Goal: Task Accomplishment & Management: Manage account settings

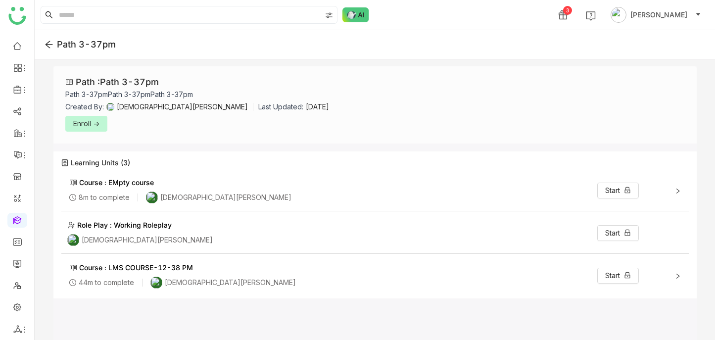
click at [47, 42] on icon at bounding box center [49, 44] width 9 height 9
click at [48, 45] on icon at bounding box center [49, 44] width 9 height 9
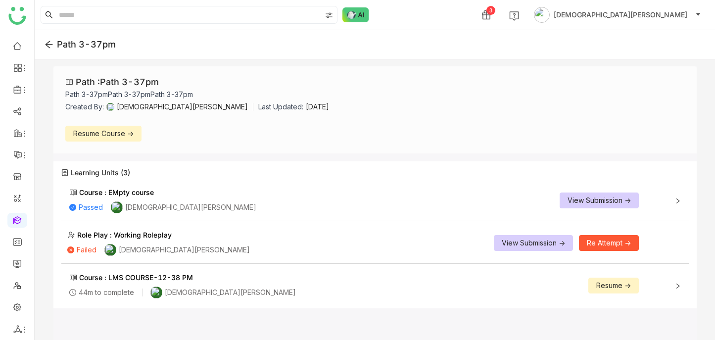
click at [608, 74] on button "View Submission ->" at bounding box center [599, 200] width 79 height 16
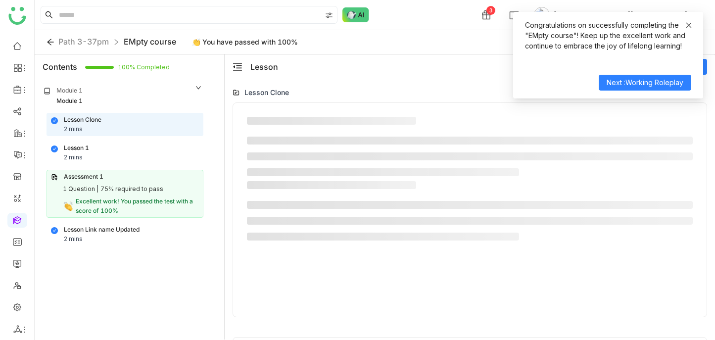
click at [688, 22] on icon at bounding box center [688, 25] width 7 height 7
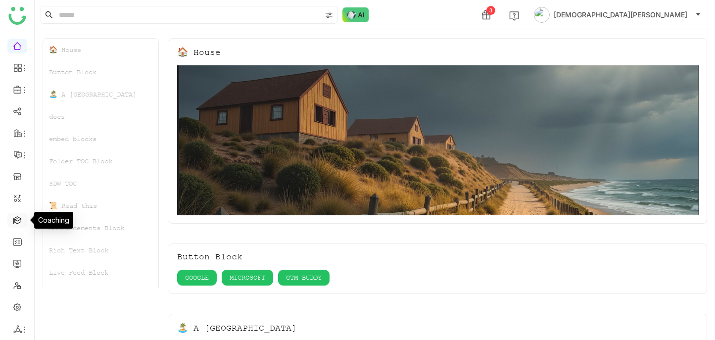
click at [20, 221] on link at bounding box center [17, 219] width 9 height 8
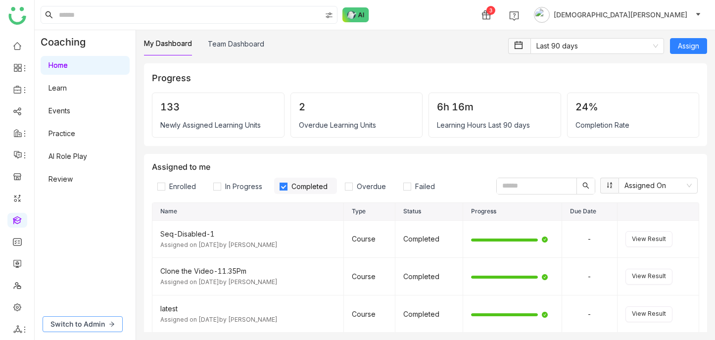
click at [117, 317] on button "Switch to Admin" at bounding box center [83, 324] width 80 height 16
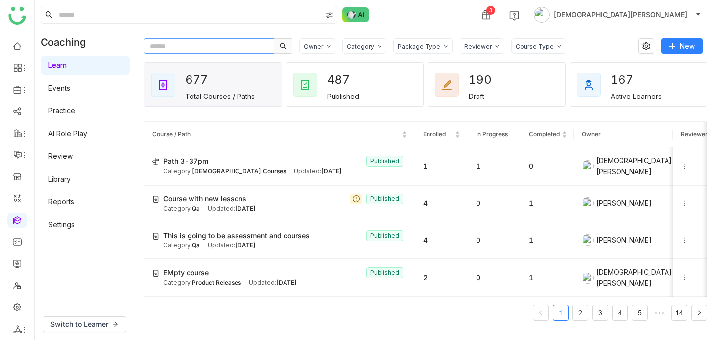
click at [158, 49] on input "text" at bounding box center [209, 46] width 130 height 16
paste input "**********"
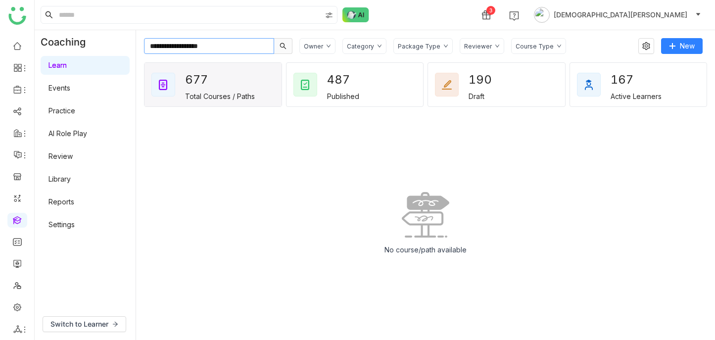
click at [154, 47] on input "**********" at bounding box center [209, 46] width 130 height 16
click at [224, 47] on input "**********" at bounding box center [209, 46] width 130 height 16
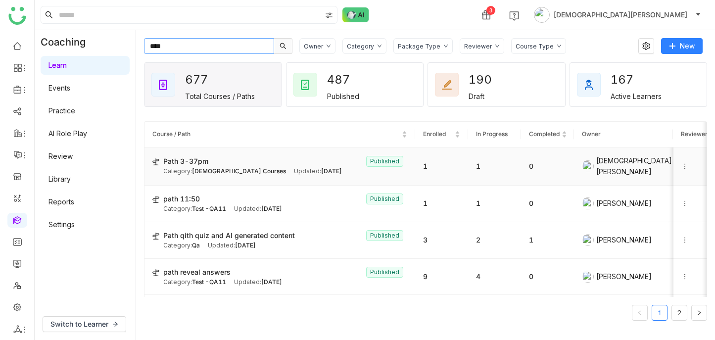
type input "****"
click at [321, 173] on span "Sep 04, 2025" at bounding box center [331, 170] width 21 height 7
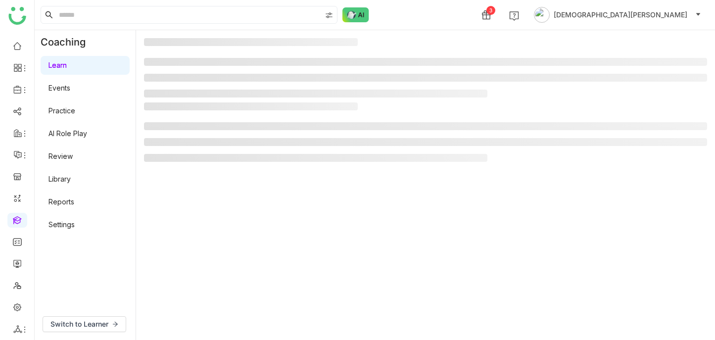
click at [685, 165] on div at bounding box center [425, 134] width 563 height 64
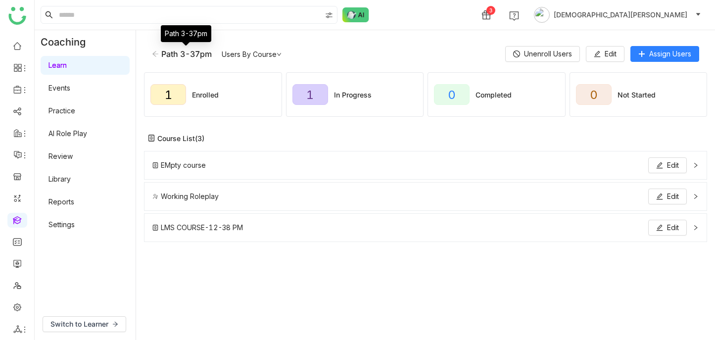
click at [244, 48] on div "Path 3-37pm Users By Course Unenroll Users Edit Assign Users" at bounding box center [425, 54] width 563 height 32
click at [245, 54] on link "Users By Course" at bounding box center [252, 54] width 60 height 8
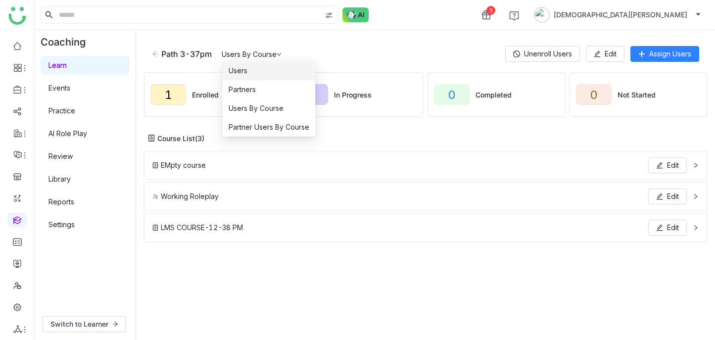
click at [247, 72] on li "Users" at bounding box center [269, 70] width 93 height 19
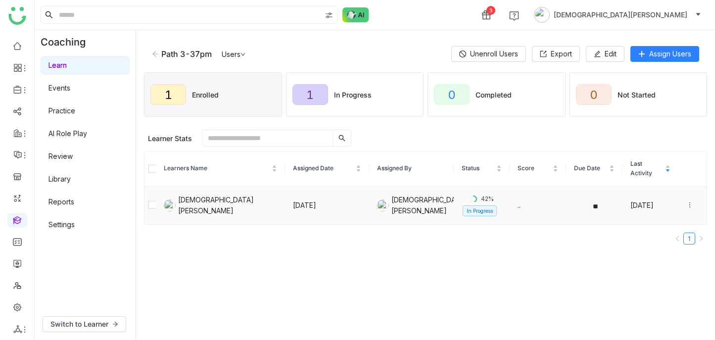
click at [695, 205] on div at bounding box center [692, 205] width 12 height 11
click at [655, 257] on gtmb-course-listing "Learner Stats 0 items selected Unenroll Remind Learners Name Assigned Date Assi…" at bounding box center [425, 218] width 563 height 186
drag, startPoint x: 466, startPoint y: 196, endPoint x: 508, endPoint y: 196, distance: 42.1
click at [508, 196] on td "42% In Progress" at bounding box center [482, 206] width 56 height 38
click at [229, 56] on link "Users" at bounding box center [234, 54] width 24 height 8
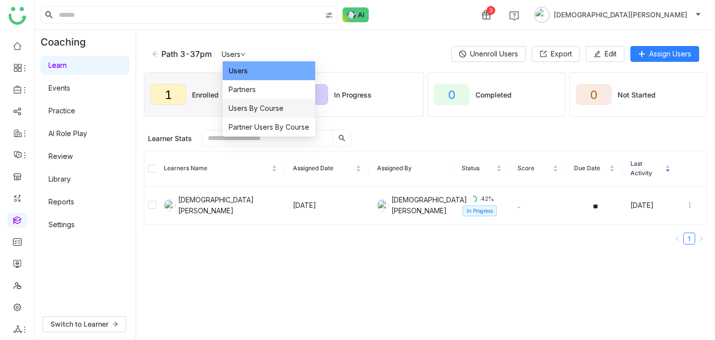
click at [247, 107] on span "Users By Course" at bounding box center [256, 108] width 55 height 11
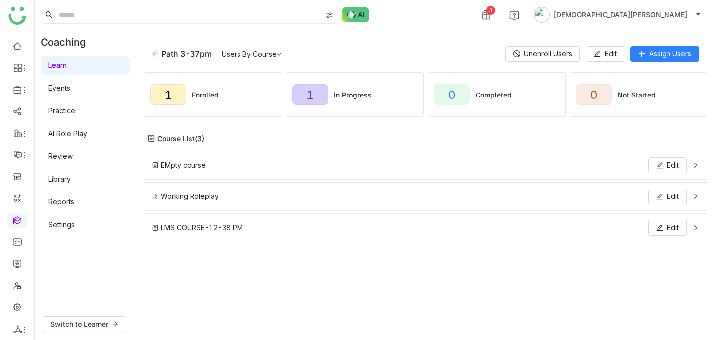
click at [695, 164] on icon at bounding box center [696, 165] width 6 height 6
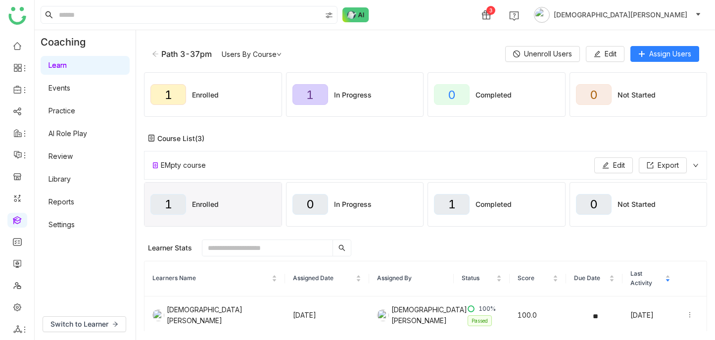
scroll to position [53, 0]
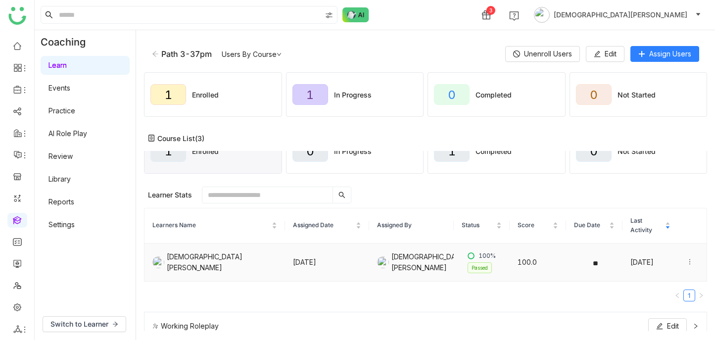
click at [688, 258] on icon at bounding box center [689, 261] width 7 height 7
click at [667, 261] on div "View Submission" at bounding box center [648, 262] width 66 height 11
